Goal: Information Seeking & Learning: Learn about a topic

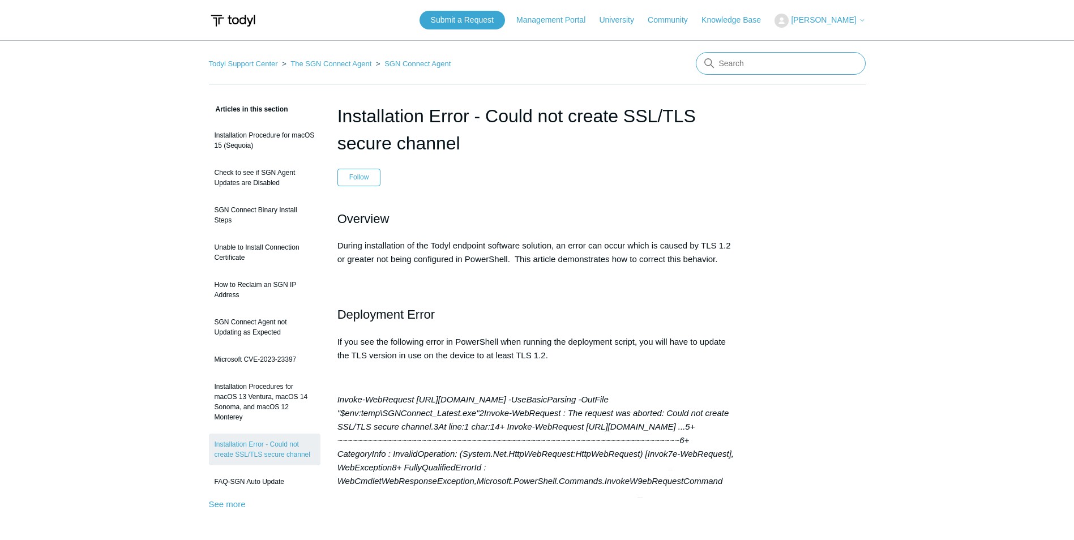
click at [734, 67] on input "Search" at bounding box center [781, 63] width 170 height 23
click at [738, 64] on input "Search" at bounding box center [781, 63] width 170 height 23
click at [233, 506] on link "See more" at bounding box center [227, 504] width 37 height 10
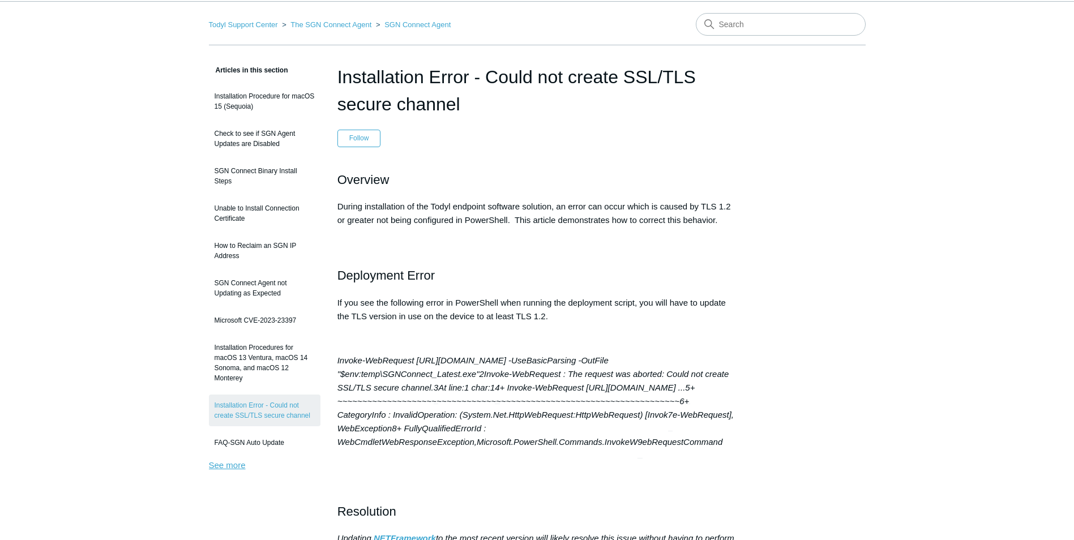
scroll to position [109, 0]
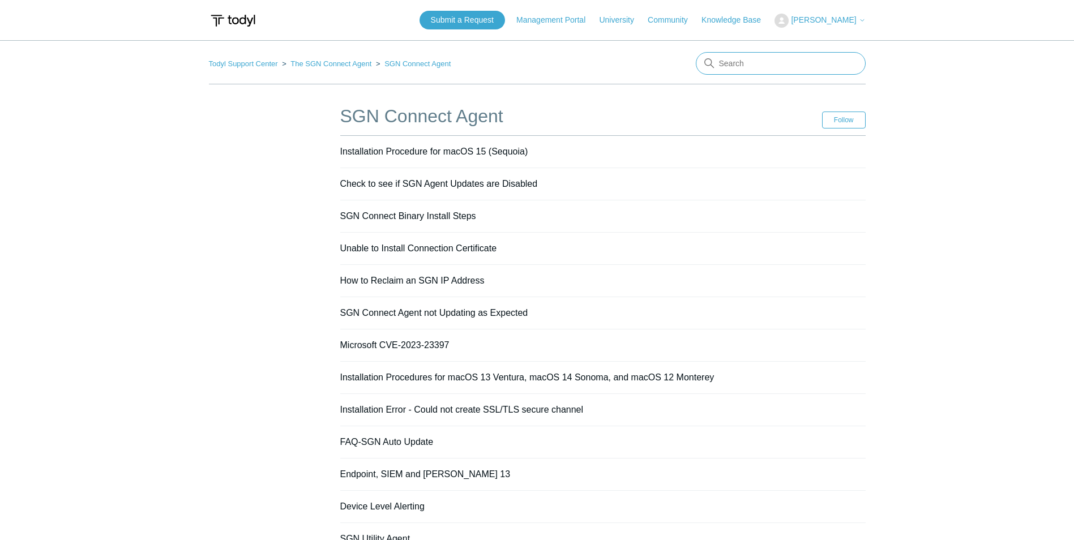
click at [795, 60] on input "Search" at bounding box center [781, 63] width 170 height 23
click at [818, 62] on input "Search" at bounding box center [781, 63] width 170 height 23
paste input "1. Conditional Access Policy Blocked (SGN is disconnected)"
drag, startPoint x: 736, startPoint y: 59, endPoint x: 656, endPoint y: 55, distance: 79.4
click at [656, 55] on nav "Todyl Support Center The SGN Connect Agent SGN Connect Agent There are no match…" at bounding box center [537, 68] width 657 height 32
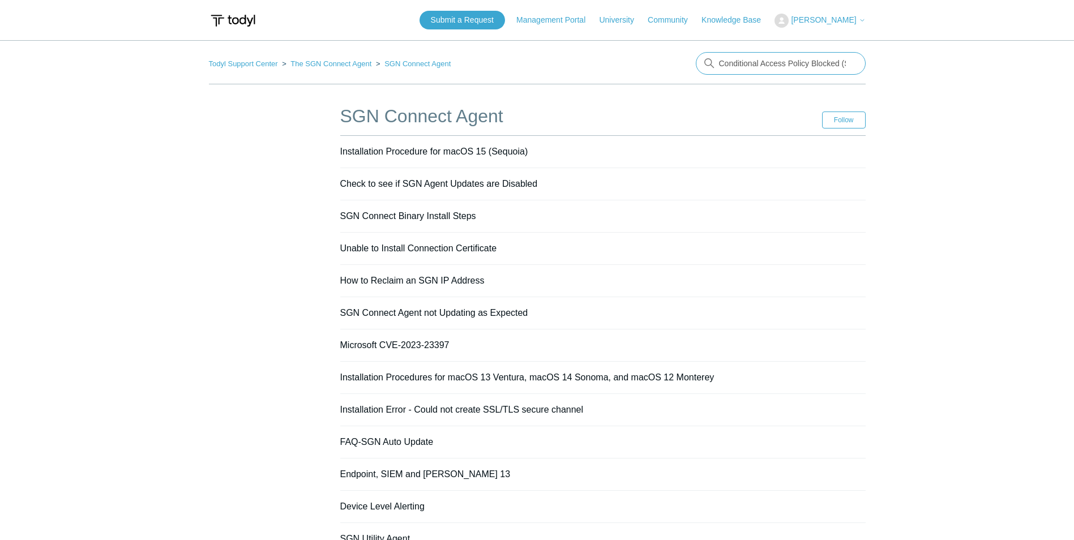
type input "Conditional Access Policy Blocked (SGN is disconnected)"
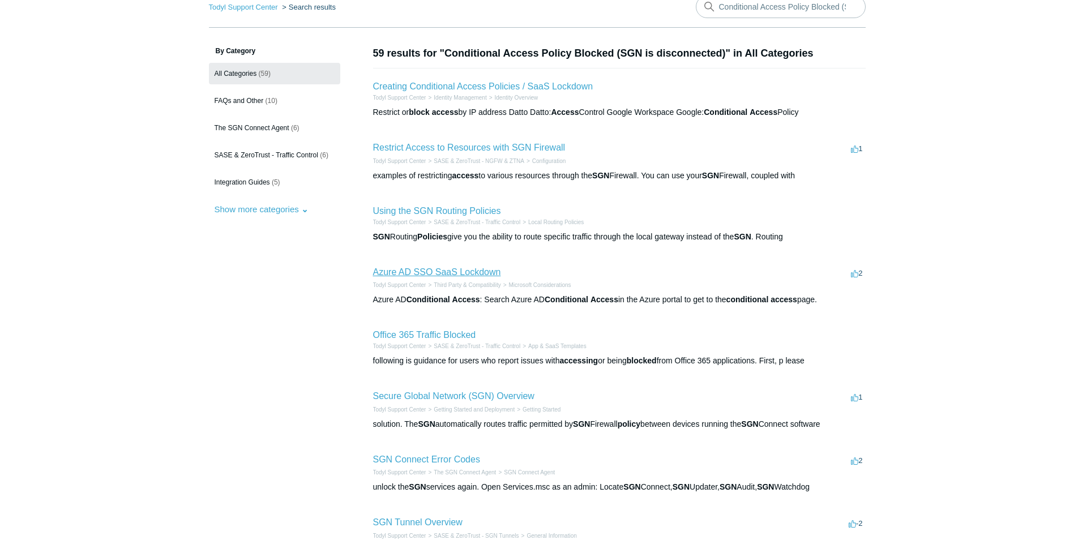
scroll to position [113, 0]
